Goal: Task Accomplishment & Management: Complete application form

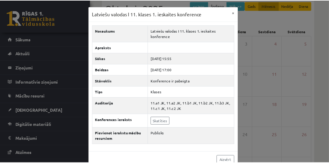
scroll to position [38, 0]
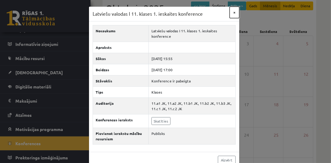
click at [233, 13] on button "×" at bounding box center [235, 12] width 10 height 11
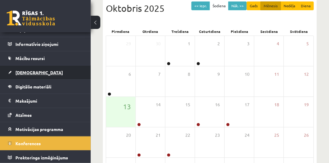
click at [25, 70] on span "[DEMOGRAPHIC_DATA]" at bounding box center [38, 72] width 47 height 5
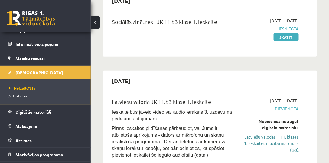
click at [253, 137] on link "Latviešu valodas I - 11. klases 1. ieskaites mācību materiāls (a,b)" at bounding box center [270, 143] width 56 height 19
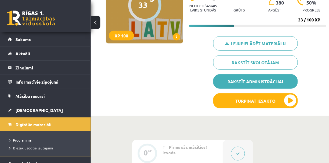
scroll to position [103, 0]
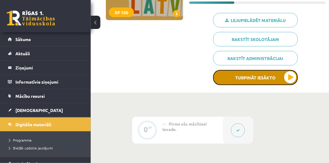
click at [267, 77] on button "Turpināt iesākto" at bounding box center [255, 77] width 85 height 15
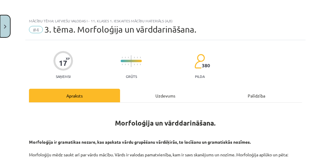
click at [4, 28] on img "Close" at bounding box center [5, 27] width 2 height 4
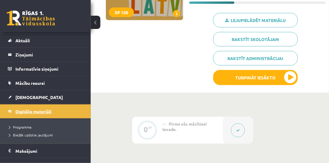
scroll to position [34, 0]
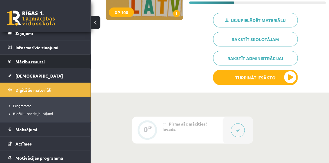
click at [31, 62] on span "Mācību resursi" at bounding box center [29, 61] width 29 height 5
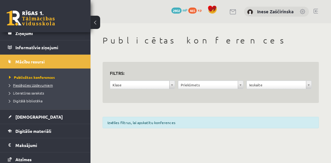
click at [36, 85] on span "Pieslēgties Uzdevumiem" at bounding box center [31, 85] width 44 height 5
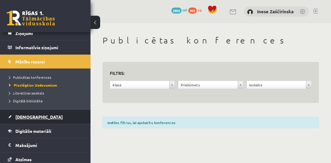
click at [23, 115] on span "[DEMOGRAPHIC_DATA]" at bounding box center [38, 116] width 47 height 5
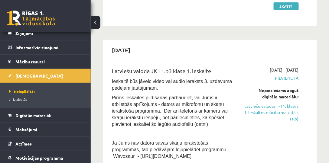
scroll to position [103, 0]
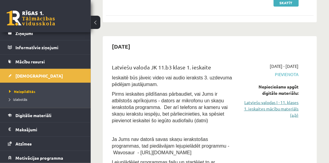
click at [273, 106] on link "Latviešu valodas I - 11. klases 1. ieskaites mācību materiāls (a,b)" at bounding box center [270, 108] width 56 height 19
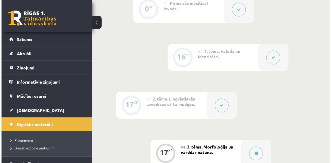
scroll to position [293, 0]
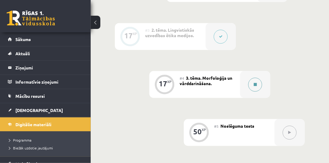
click at [254, 85] on icon at bounding box center [254, 85] width 3 height 4
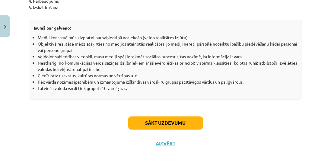
scroll to position [1127, 0]
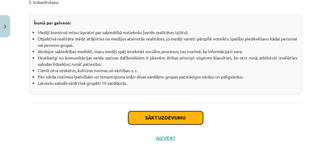
click at [156, 119] on button "Sākt uzdevumu" at bounding box center [165, 117] width 75 height 13
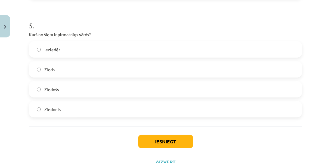
scroll to position [602, 0]
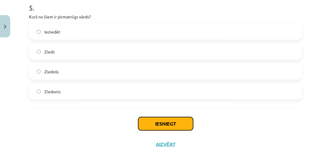
click at [166, 124] on button "Iesniegt" at bounding box center [165, 123] width 55 height 13
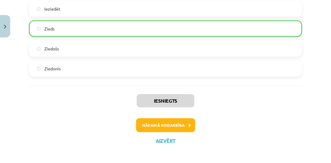
scroll to position [627, 0]
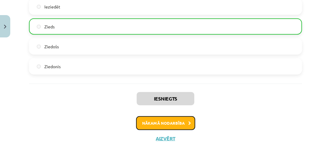
click at [173, 125] on button "Nākamā nodarbība" at bounding box center [165, 123] width 59 height 14
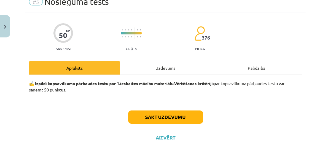
scroll to position [15, 0]
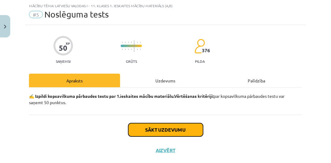
click at [171, 128] on button "Sākt uzdevumu" at bounding box center [165, 129] width 75 height 13
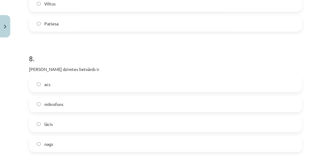
scroll to position [827, 0]
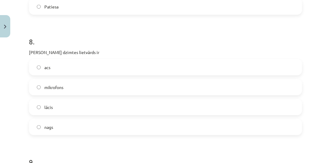
click at [36, 67] on label "acs" at bounding box center [166, 67] width 272 height 15
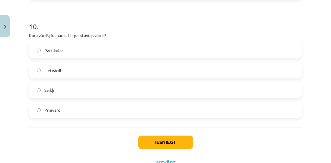
scroll to position [1103, 0]
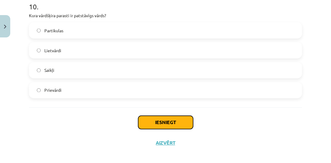
click at [164, 122] on button "Iesniegt" at bounding box center [165, 122] width 55 height 13
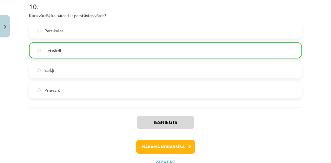
scroll to position [1127, 0]
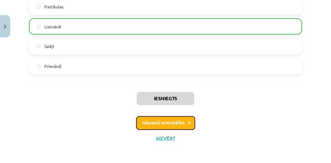
click at [162, 126] on button "Nākamā nodarbība" at bounding box center [165, 123] width 59 height 14
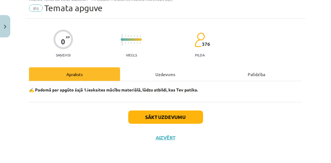
scroll to position [15, 0]
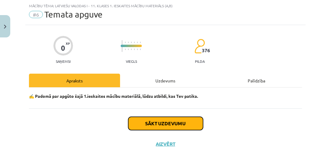
click at [162, 126] on button "Sākt uzdevumu" at bounding box center [165, 123] width 75 height 13
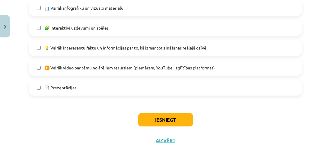
scroll to position [431, 0]
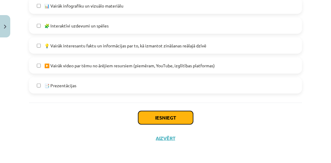
click at [158, 118] on button "Iesniegt" at bounding box center [165, 117] width 55 height 13
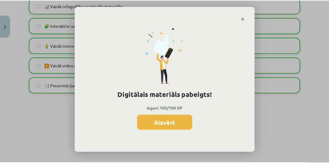
scroll to position [274, 0]
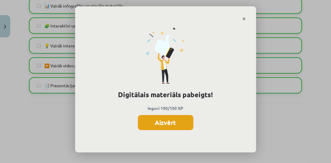
click at [171, 124] on button "Aizvērt" at bounding box center [166, 122] width 56 height 15
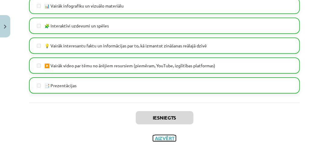
click at [164, 139] on button "Aizvērt" at bounding box center [164, 138] width 23 height 6
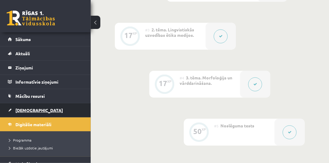
click at [28, 108] on span "[DEMOGRAPHIC_DATA]" at bounding box center [38, 110] width 47 height 5
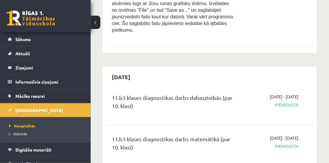
scroll to position [311, 0]
